Goal: Task Accomplishment & Management: Use online tool/utility

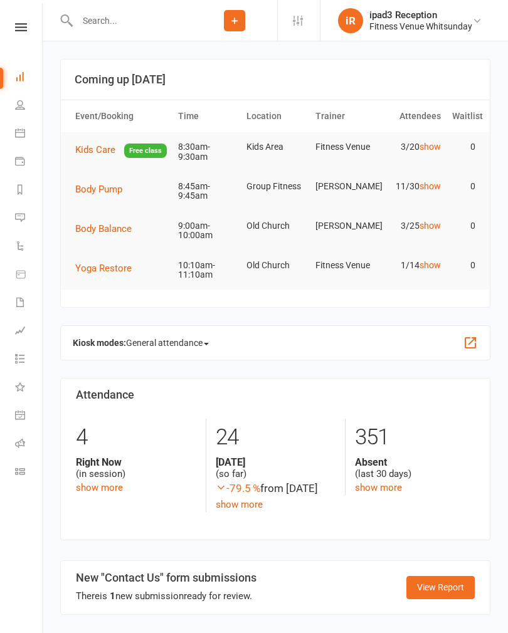
click at [17, 129] on icon at bounding box center [20, 133] width 10 height 10
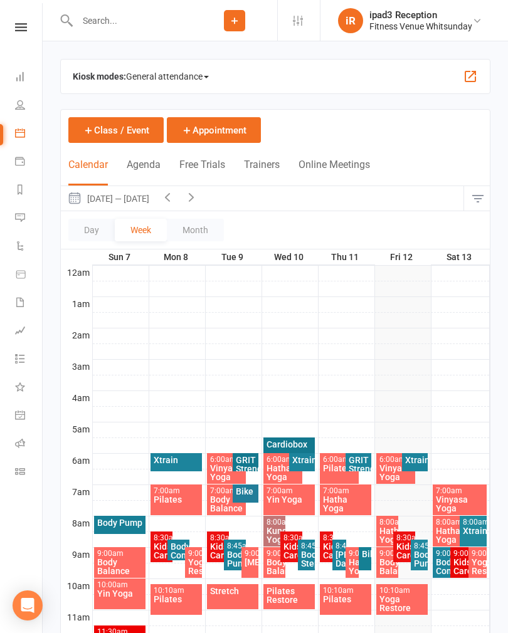
click at [165, 75] on span "General attendance" at bounding box center [167, 76] width 83 height 20
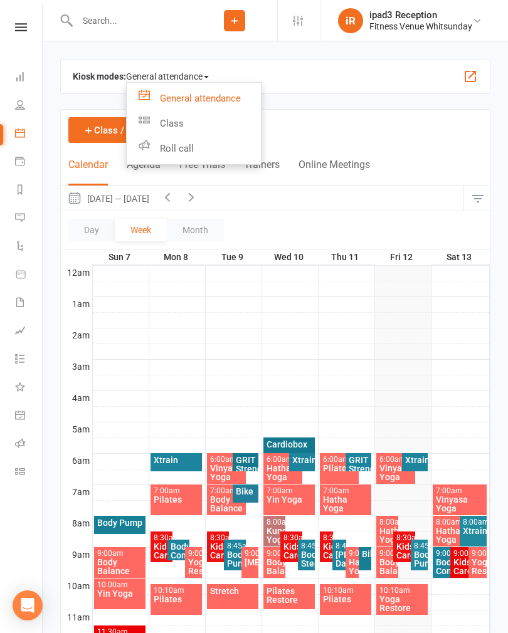
click at [171, 125] on link "Class" at bounding box center [194, 123] width 134 height 25
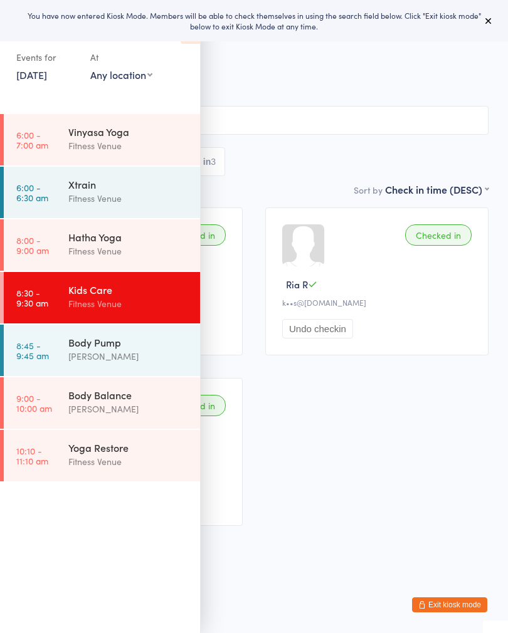
click at [492, 17] on icon at bounding box center [488, 21] width 10 height 10
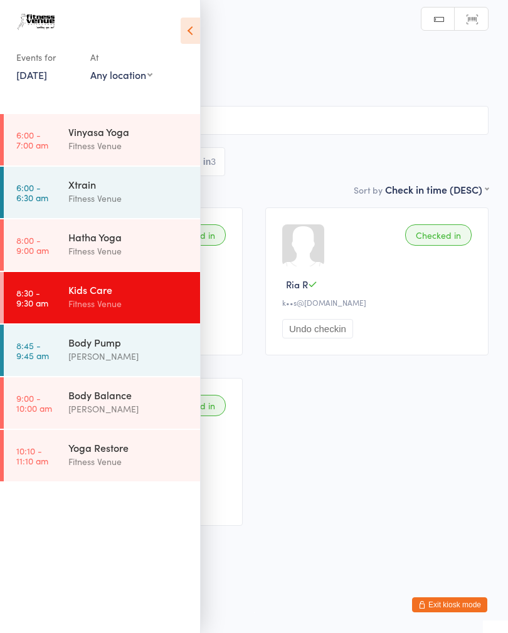
click at [111, 401] on div "Body Balance" at bounding box center [128, 395] width 121 height 14
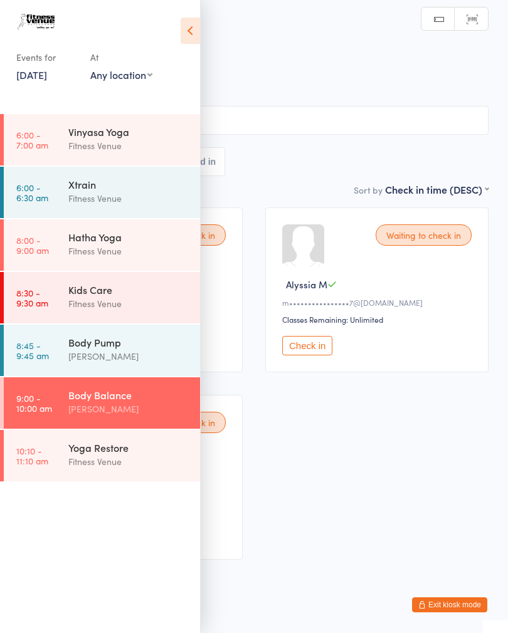
click at [193, 35] on icon at bounding box center [190, 31] width 19 height 26
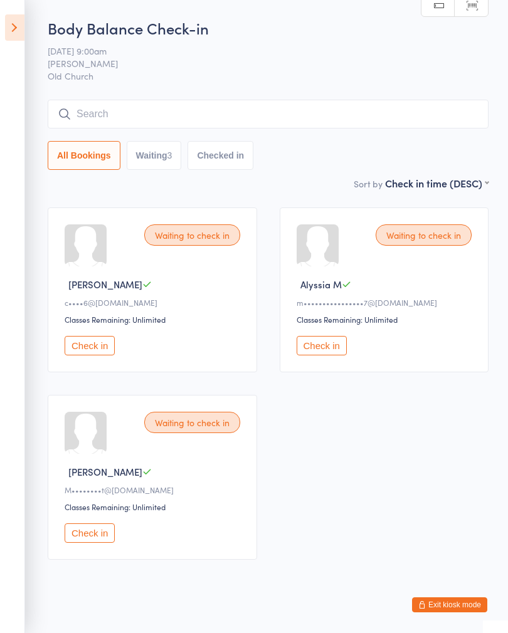
click at [505, 54] on ui-view "Body Balance Check-in [DATE] 9:00am [PERSON_NAME] Old Church Manual search Scan…" at bounding box center [254, 295] width 508 height 554
click at [332, 354] on button "Check in" at bounding box center [322, 345] width 50 height 19
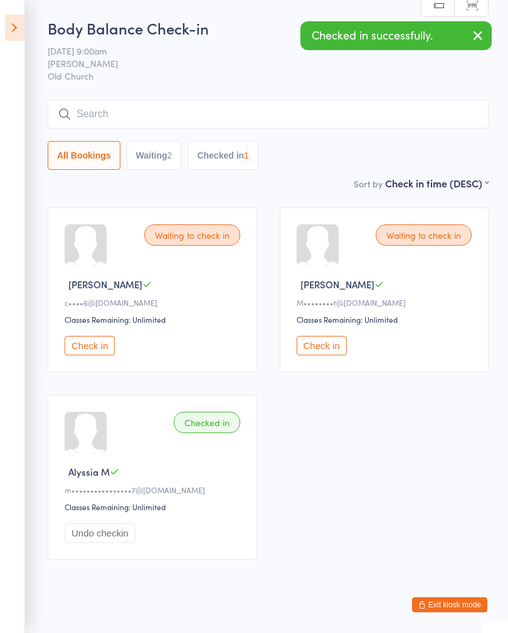
click at [96, 350] on button "Check in" at bounding box center [90, 345] width 50 height 19
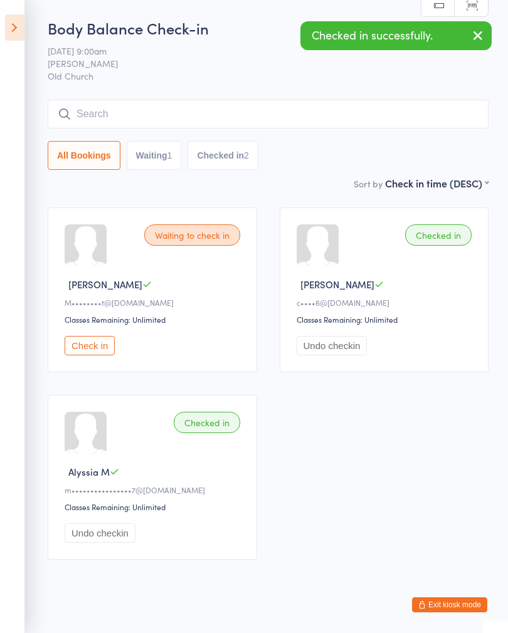
click at [83, 346] on button "Check in" at bounding box center [90, 345] width 50 height 19
click at [283, 112] on input "search" at bounding box center [268, 114] width 441 height 29
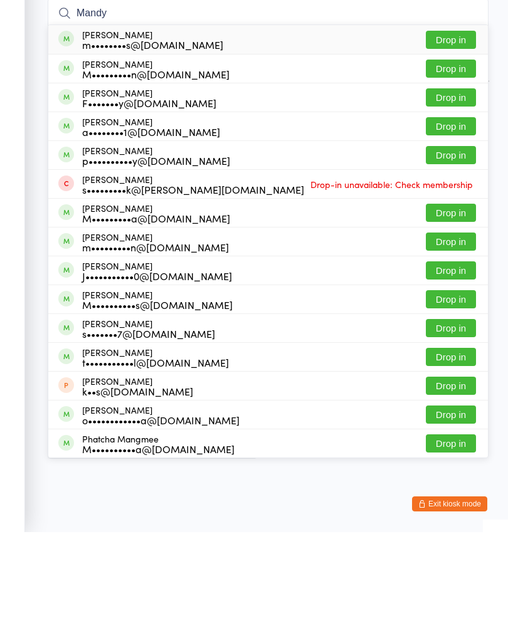
type input "Mandy"
click at [452, 132] on button "Drop in" at bounding box center [451, 141] width 50 height 18
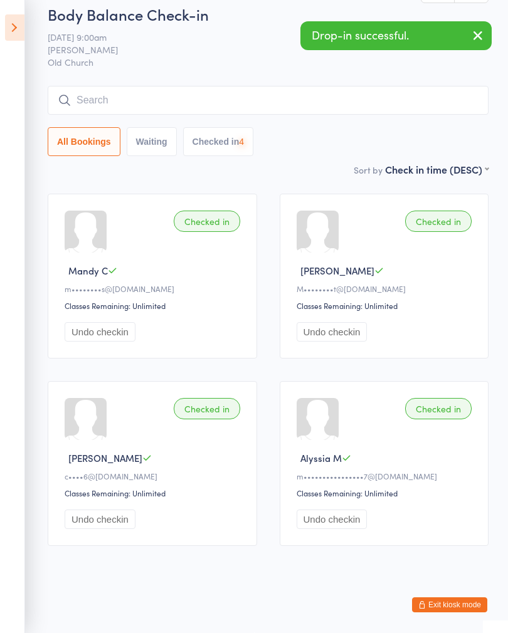
click at [248, 89] on input "search" at bounding box center [268, 100] width 441 height 29
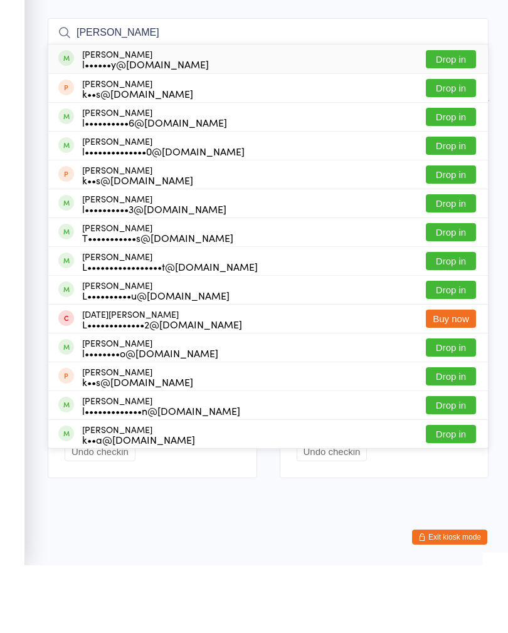
type input "[PERSON_NAME]"
click at [451, 320] on button "Drop in" at bounding box center [451, 329] width 50 height 18
